Goal: Information Seeking & Learning: Check status

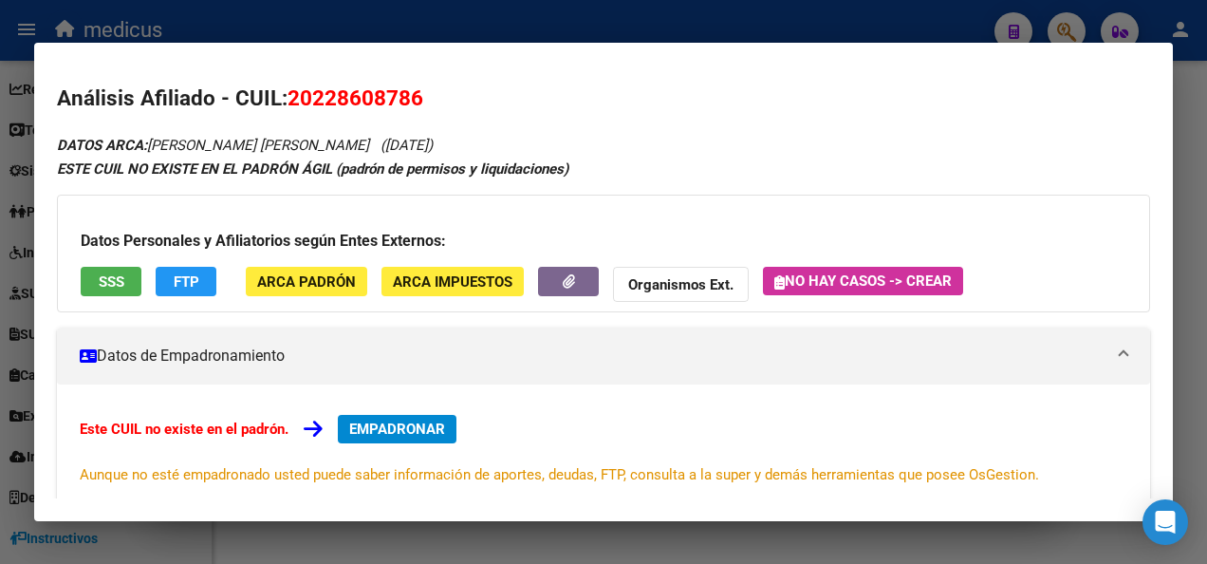
scroll to position [714, 0]
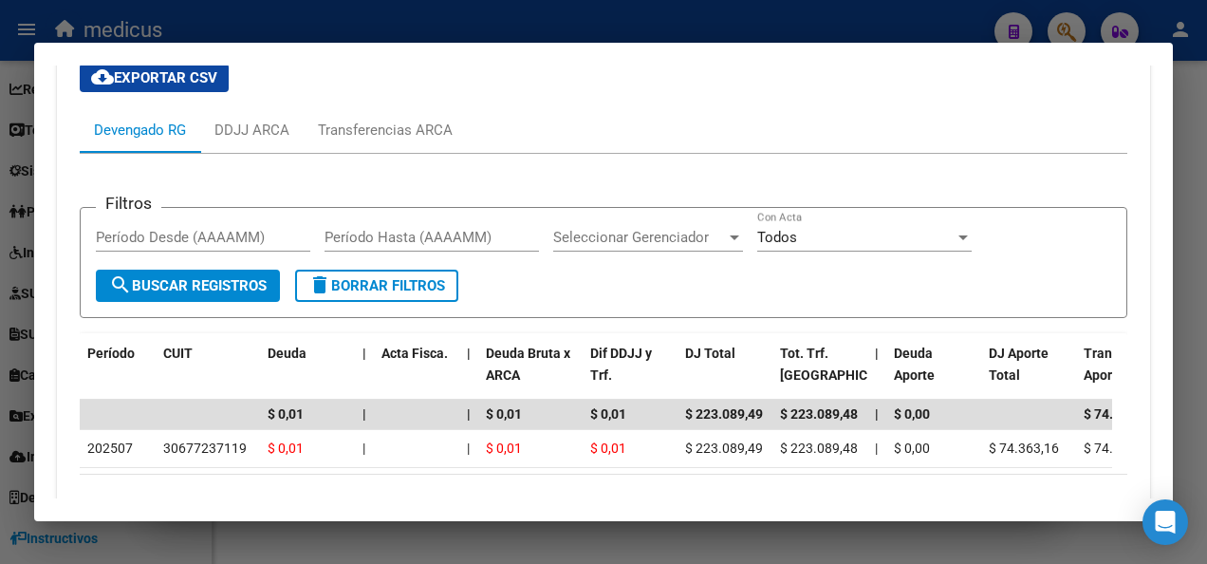
drag, startPoint x: 827, startPoint y: 11, endPoint x: 855, endPoint y: 0, distance: 30.7
click at [828, 11] on div at bounding box center [603, 282] width 1207 height 564
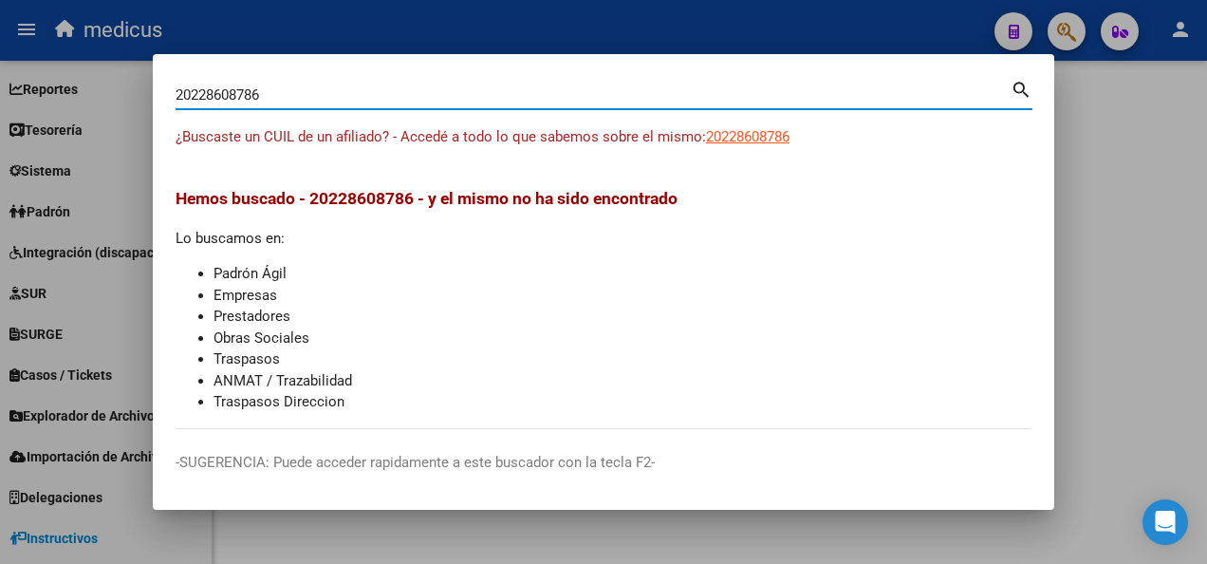
drag, startPoint x: 328, startPoint y: 86, endPoint x: 100, endPoint y: 87, distance: 228.8
click at [100, 87] on div "20228608786 Buscar (apellido, dni, cuil, nro traspaso, cuit, obra social) searc…" at bounding box center [603, 282] width 1207 height 564
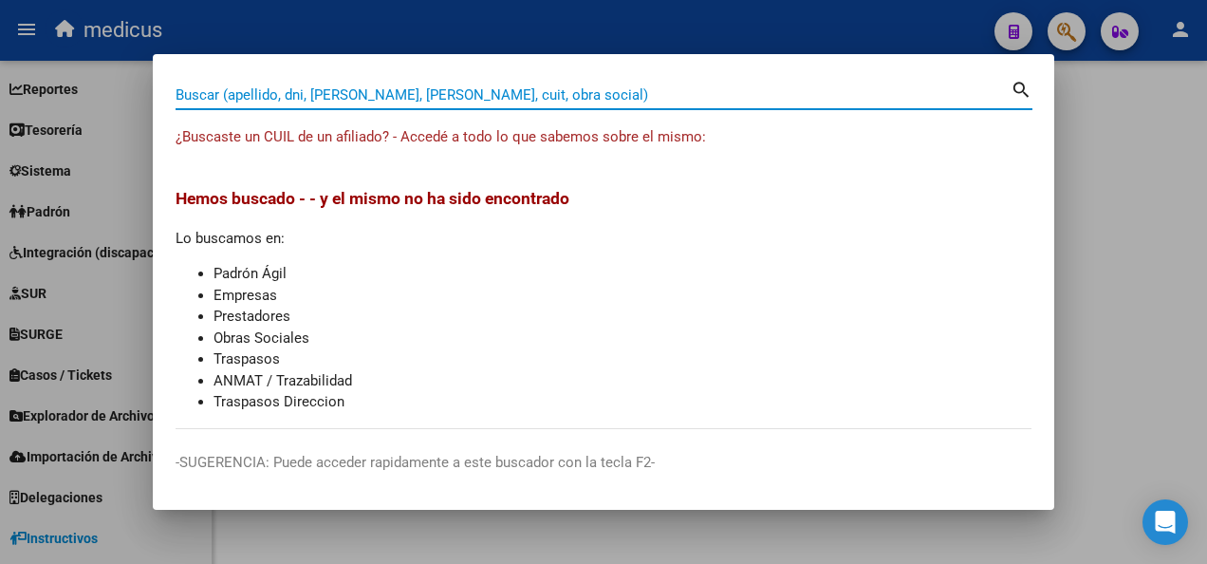
paste input "27247688337"
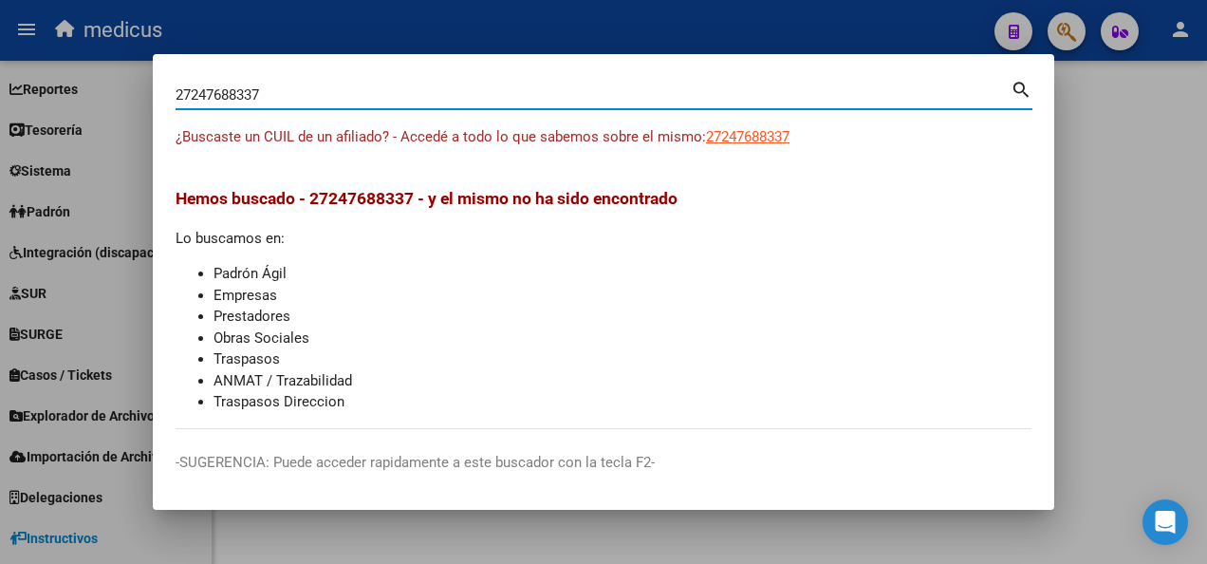
type input "27247688337"
click at [1024, 91] on mat-icon "search" at bounding box center [1022, 88] width 22 height 23
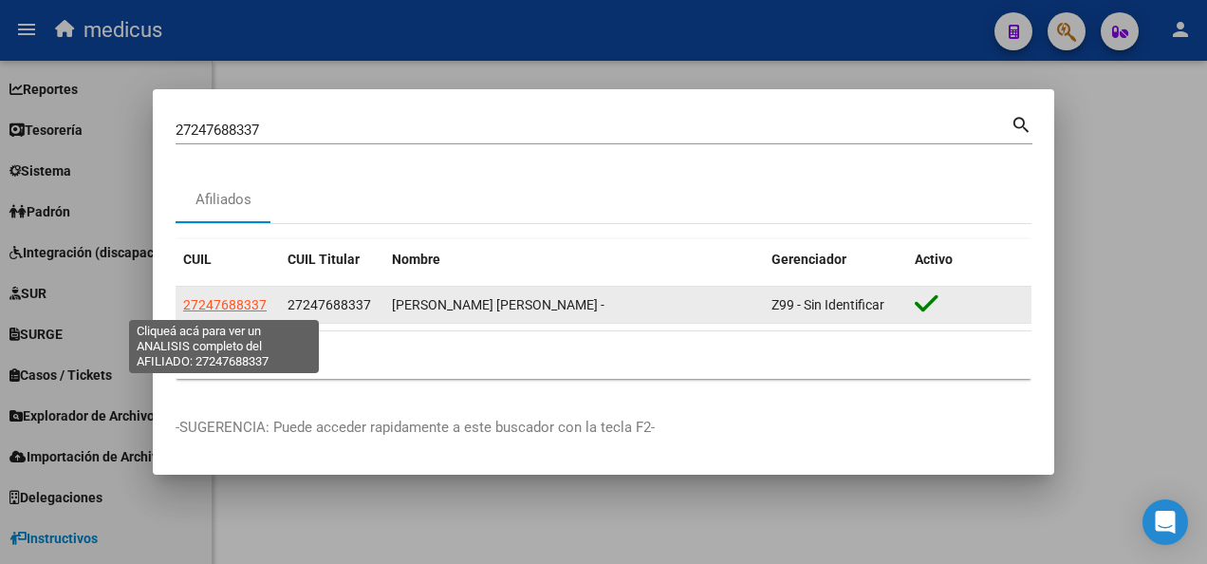
click at [241, 302] on span "27247688337" at bounding box center [225, 304] width 84 height 15
type textarea "27247688337"
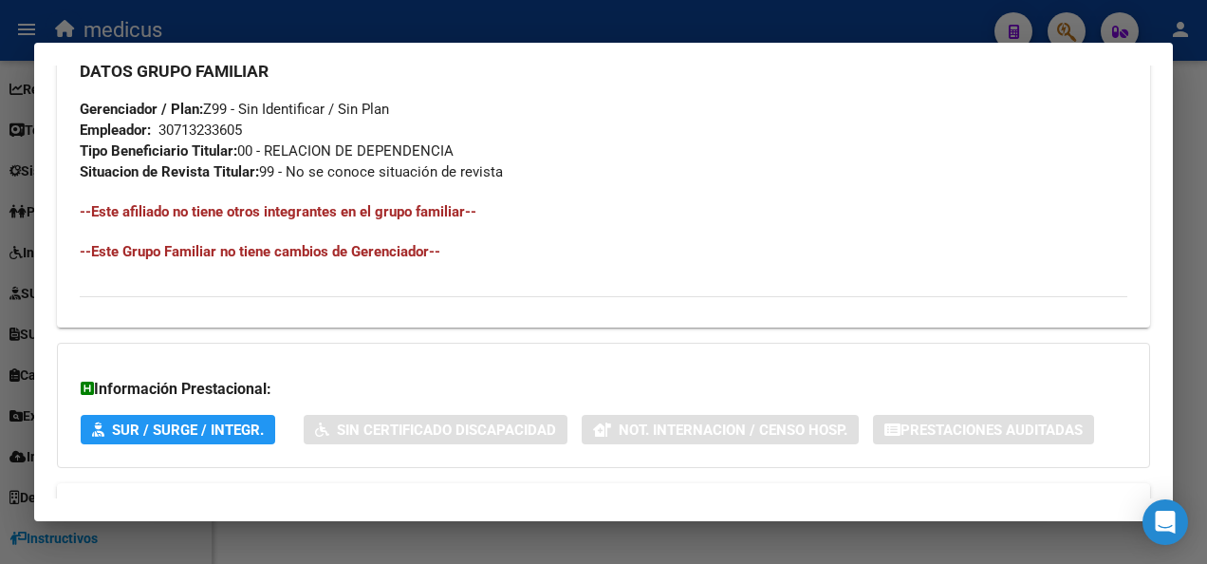
scroll to position [1140, 0]
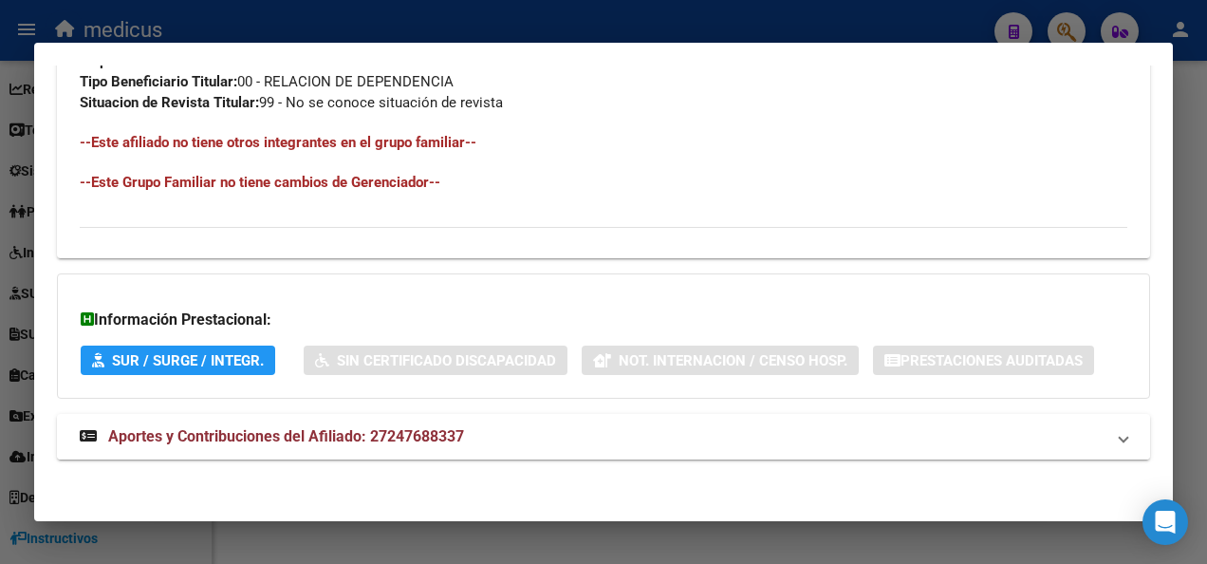
click at [188, 437] on span "Aportes y Contribuciones del Afiliado: 27247688337" at bounding box center [286, 436] width 356 height 18
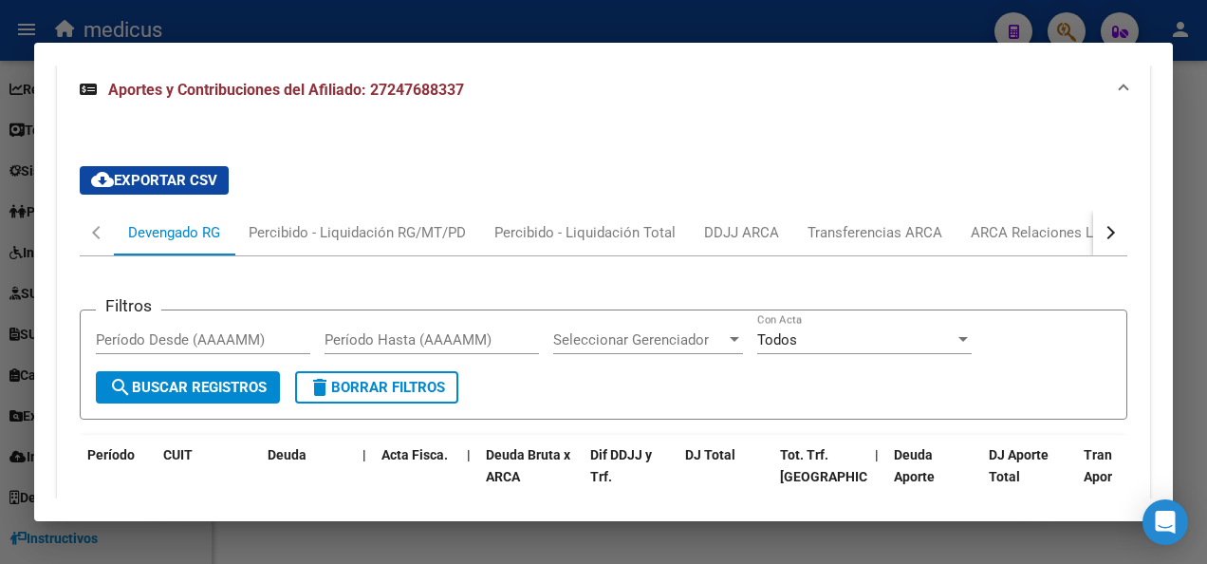
scroll to position [1710, 0]
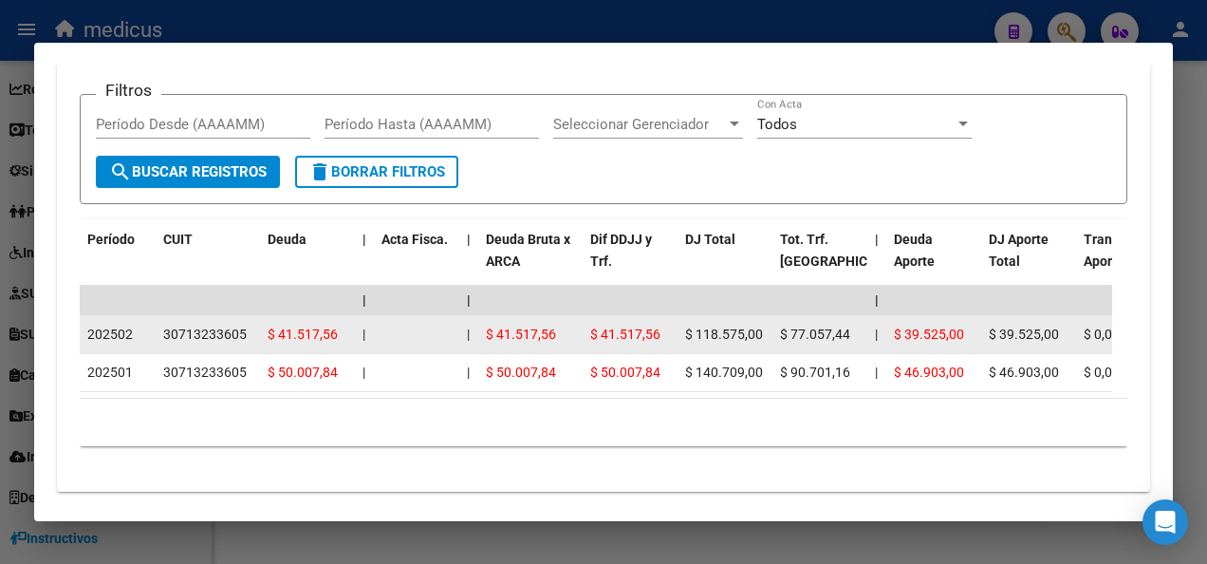
drag, startPoint x: 247, startPoint y: 334, endPoint x: 155, endPoint y: 331, distance: 92.1
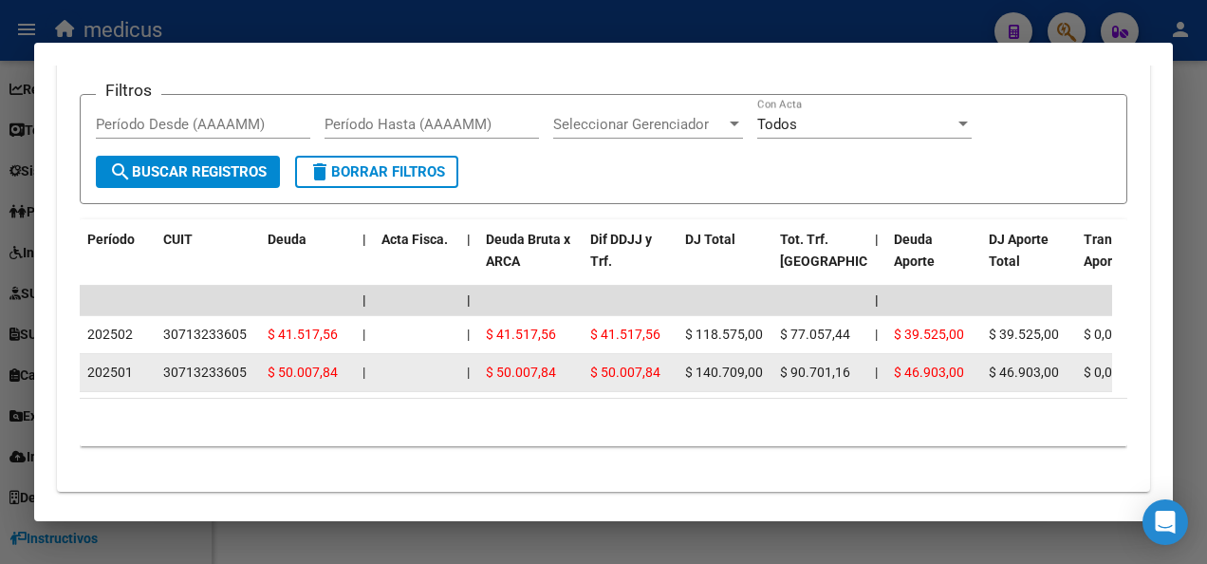
copy div "30713233605"
